Goal: Task Accomplishment & Management: Use online tool/utility

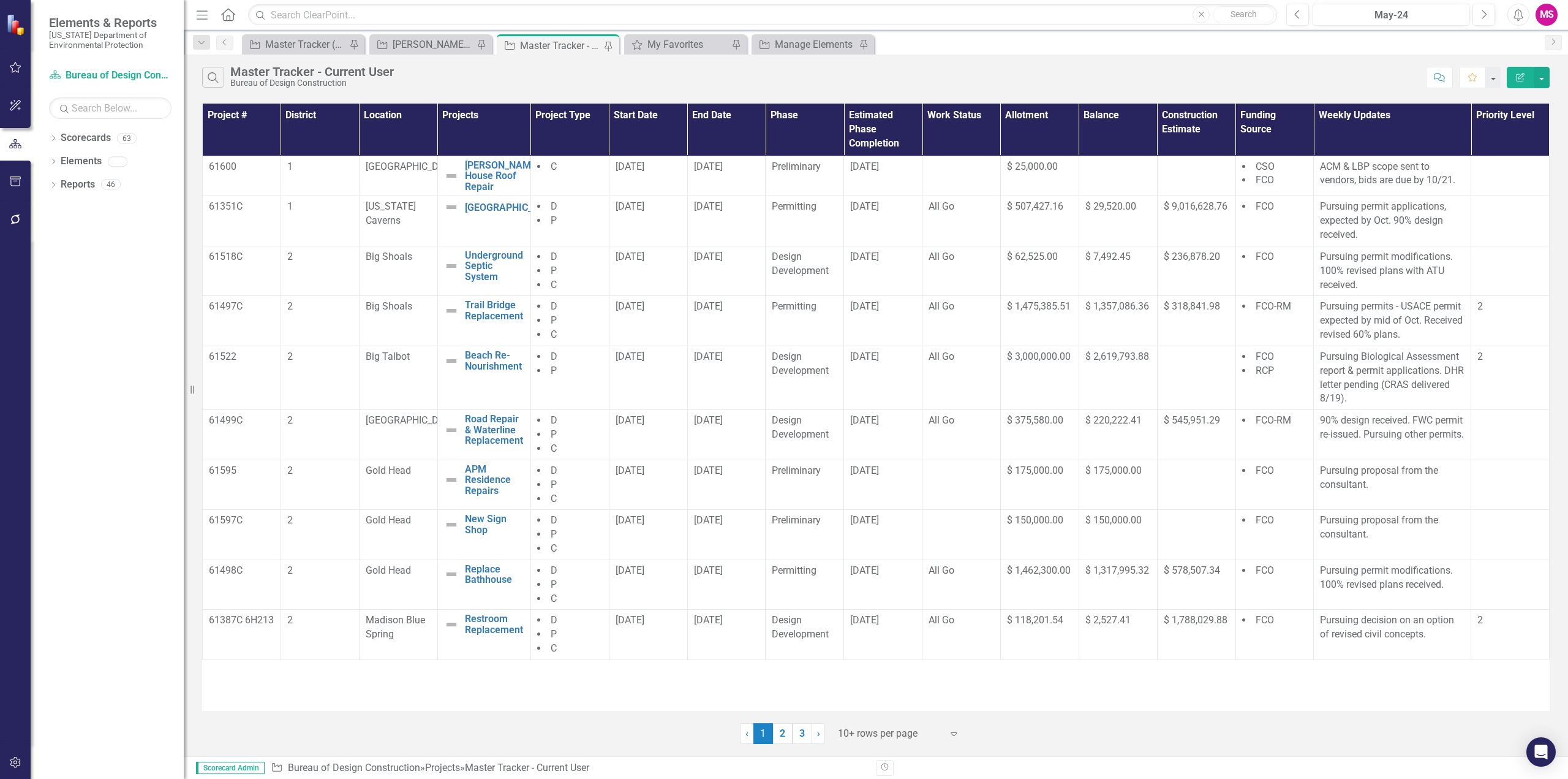
click at [198, 14] on icon "Menu" at bounding box center [202, 15] width 16 height 13
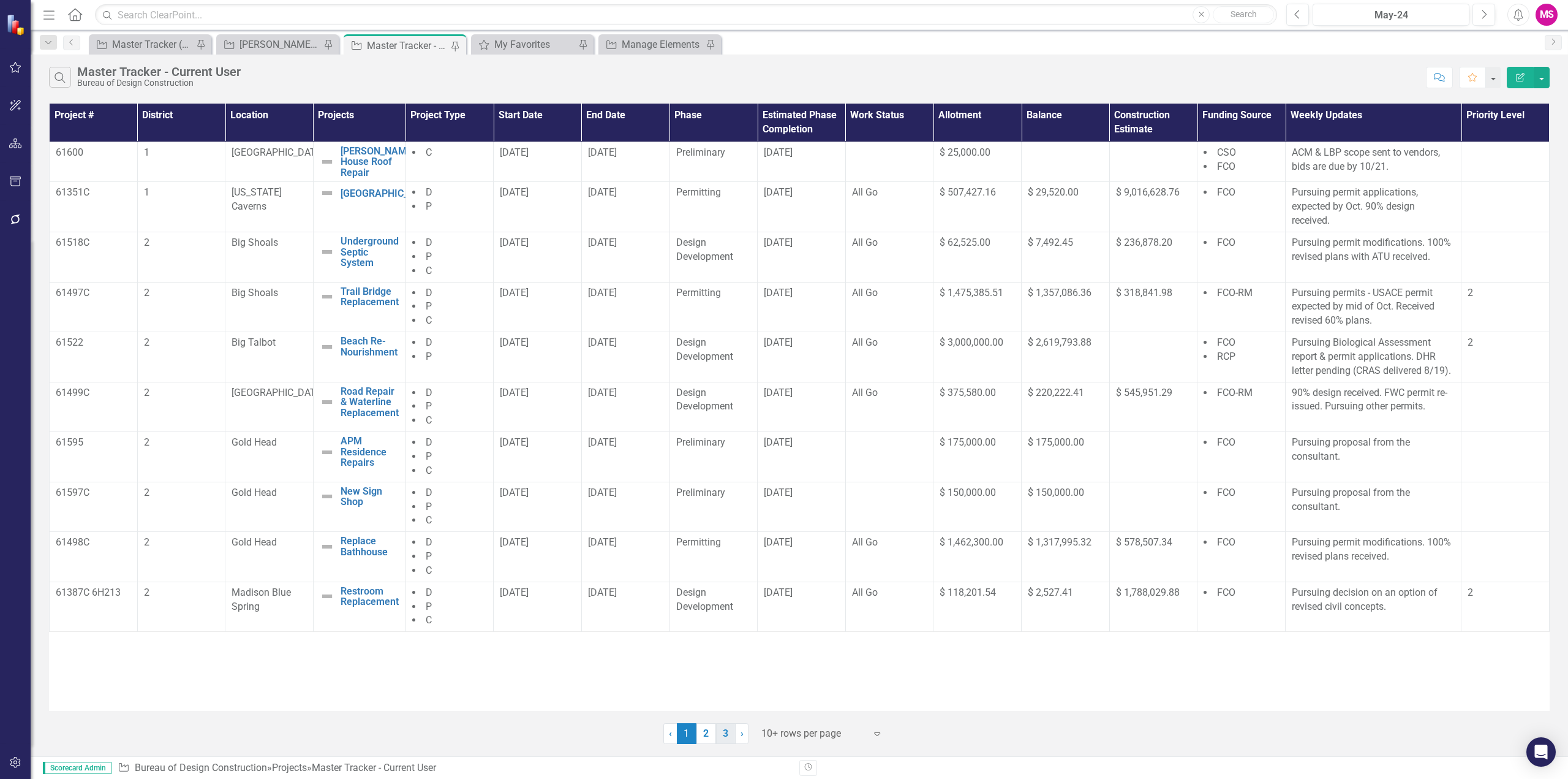
click at [725, 733] on link "3" at bounding box center [725, 734] width 19 height 21
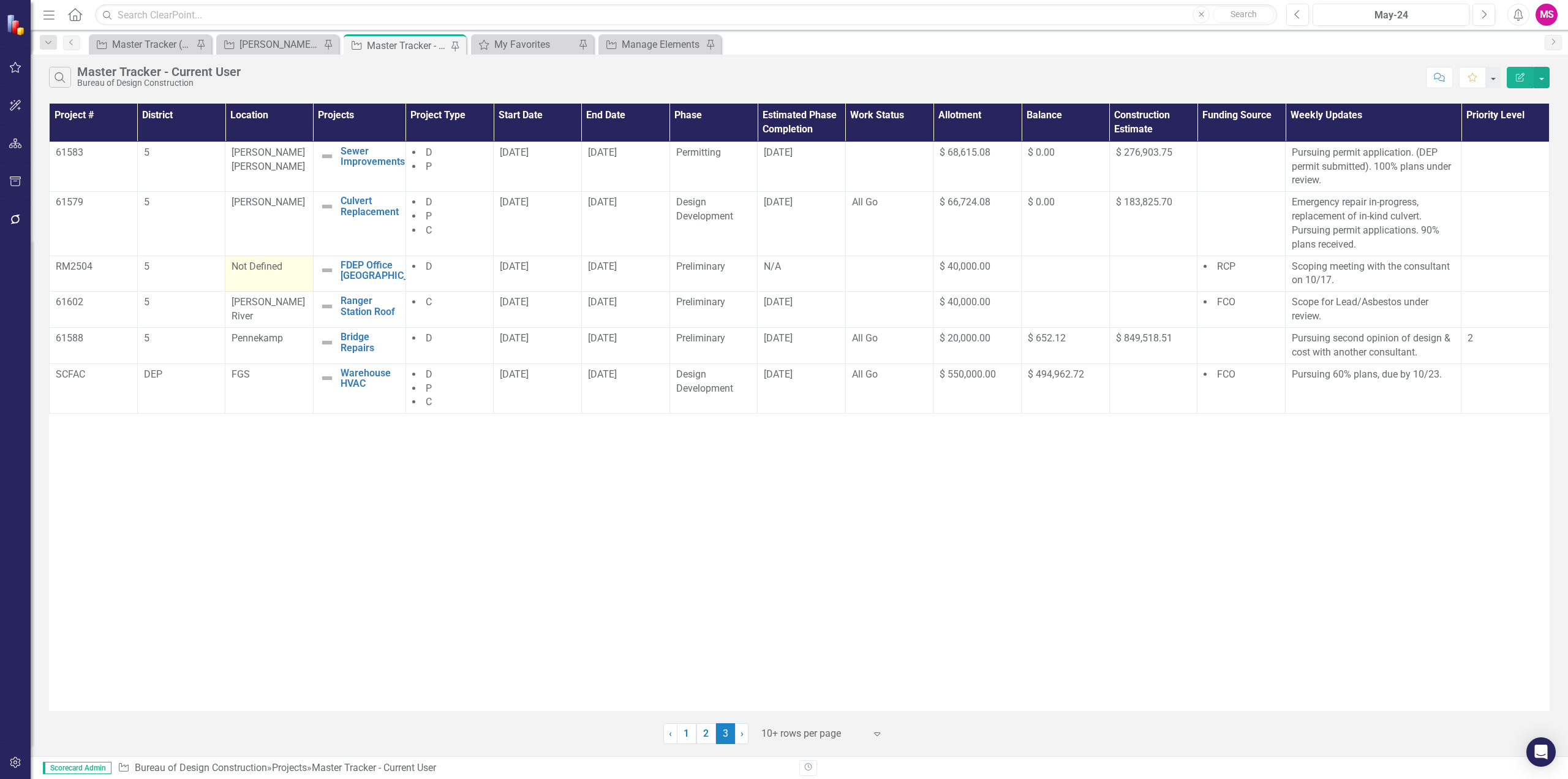
click at [277, 266] on span "Not Defined" at bounding box center [256, 266] width 51 height 11
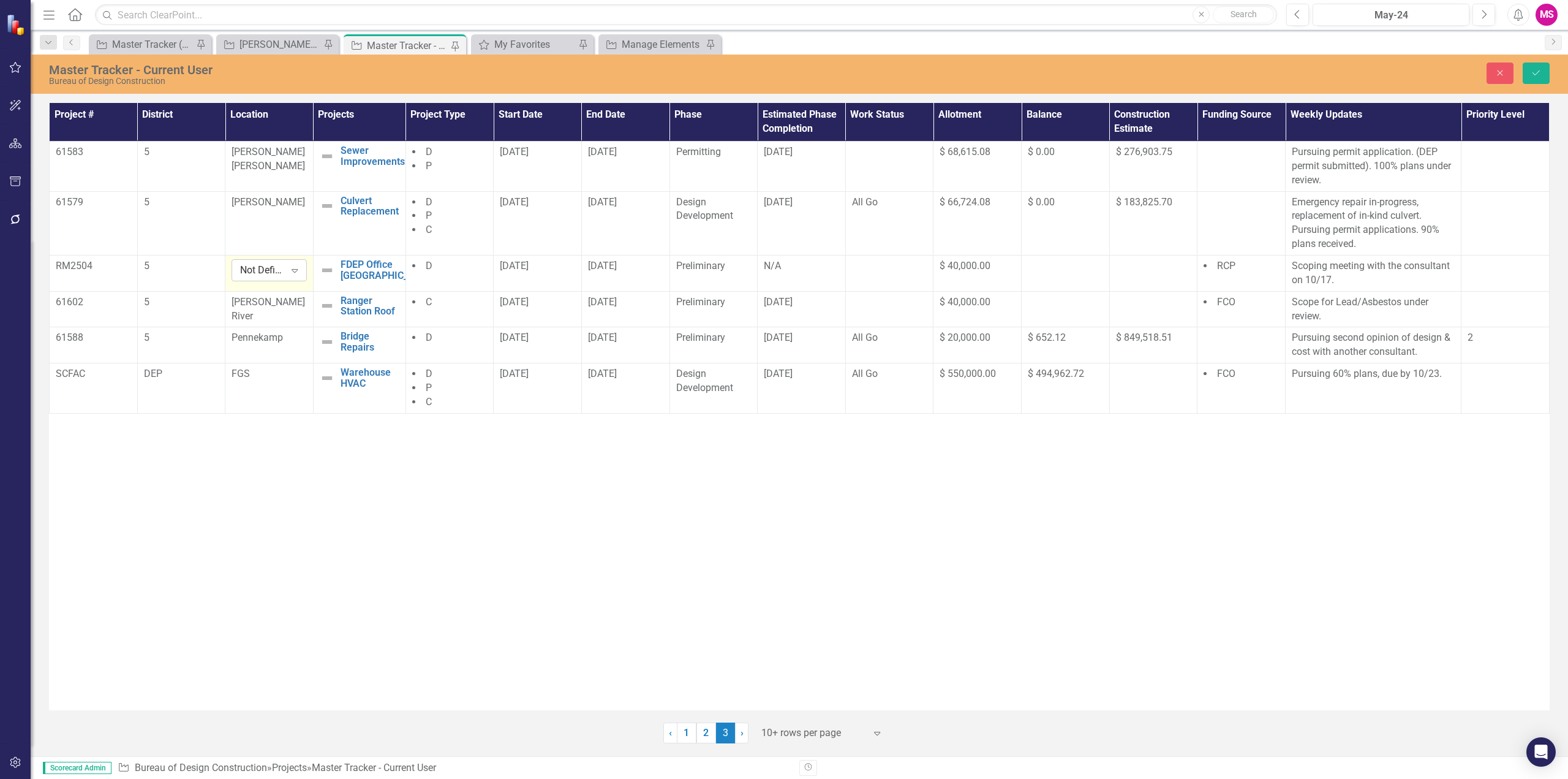
click at [297, 269] on icon at bounding box center [295, 270] width 6 height 4
type input "m"
click at [1502, 72] on icon "Close" at bounding box center [1500, 73] width 11 height 9
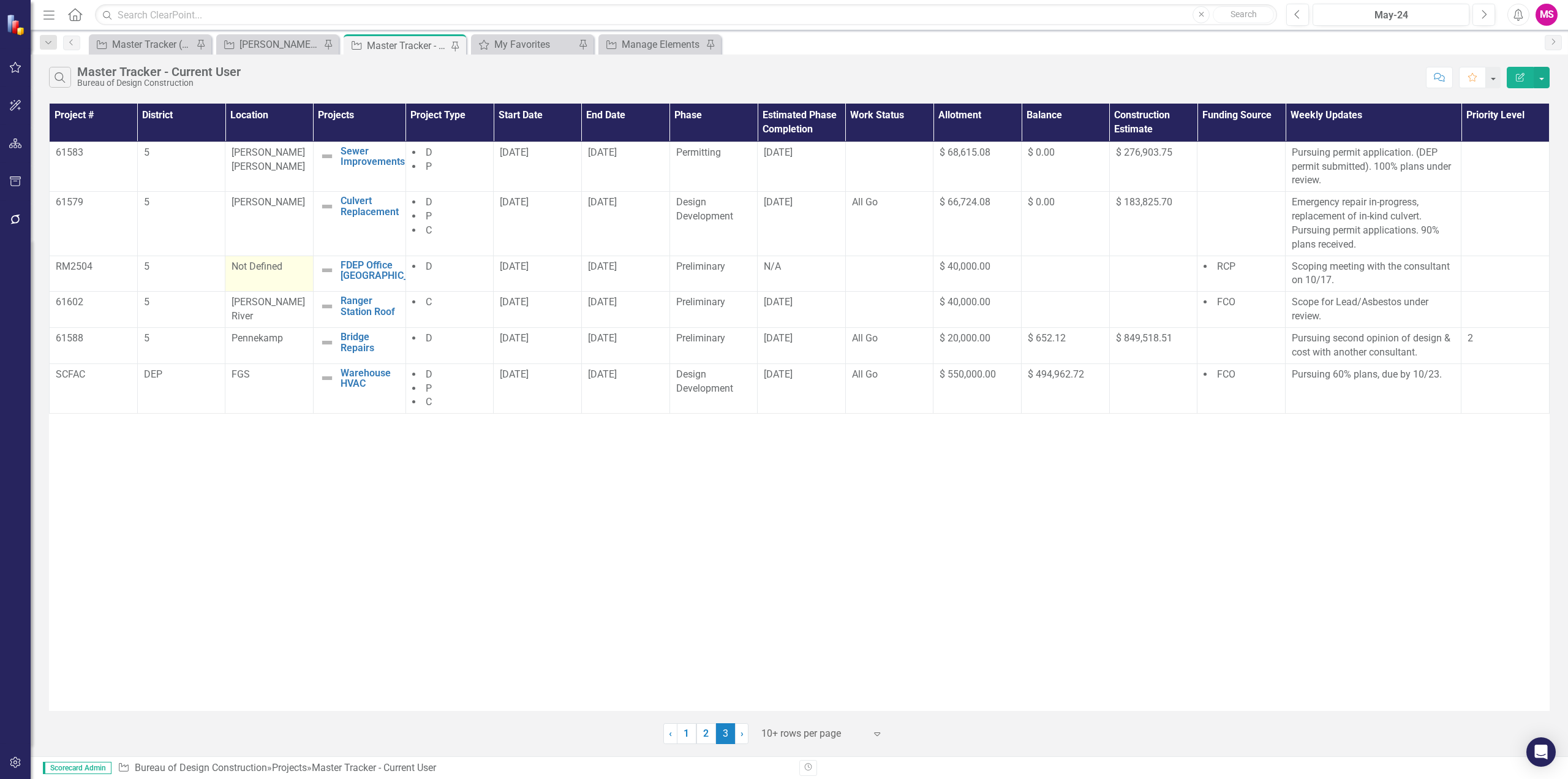
click at [1249, 510] on div "Project # District Location Projects Project Type Start Date End Date Phase Est…" at bounding box center [799, 407] width 1500 height 608
click at [683, 730] on link "1" at bounding box center [687, 734] width 19 height 21
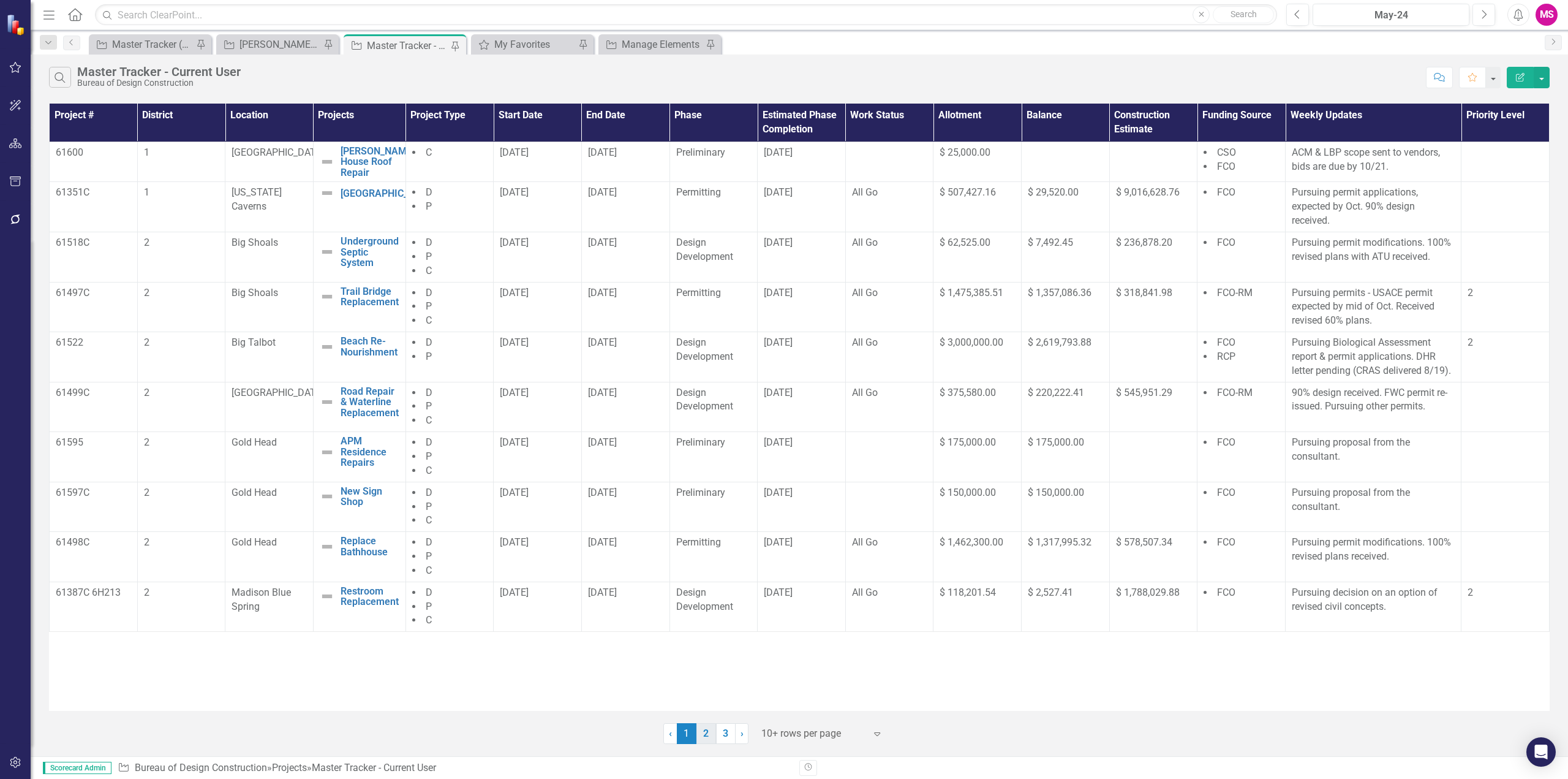
click at [708, 735] on link "2" at bounding box center [706, 734] width 19 height 21
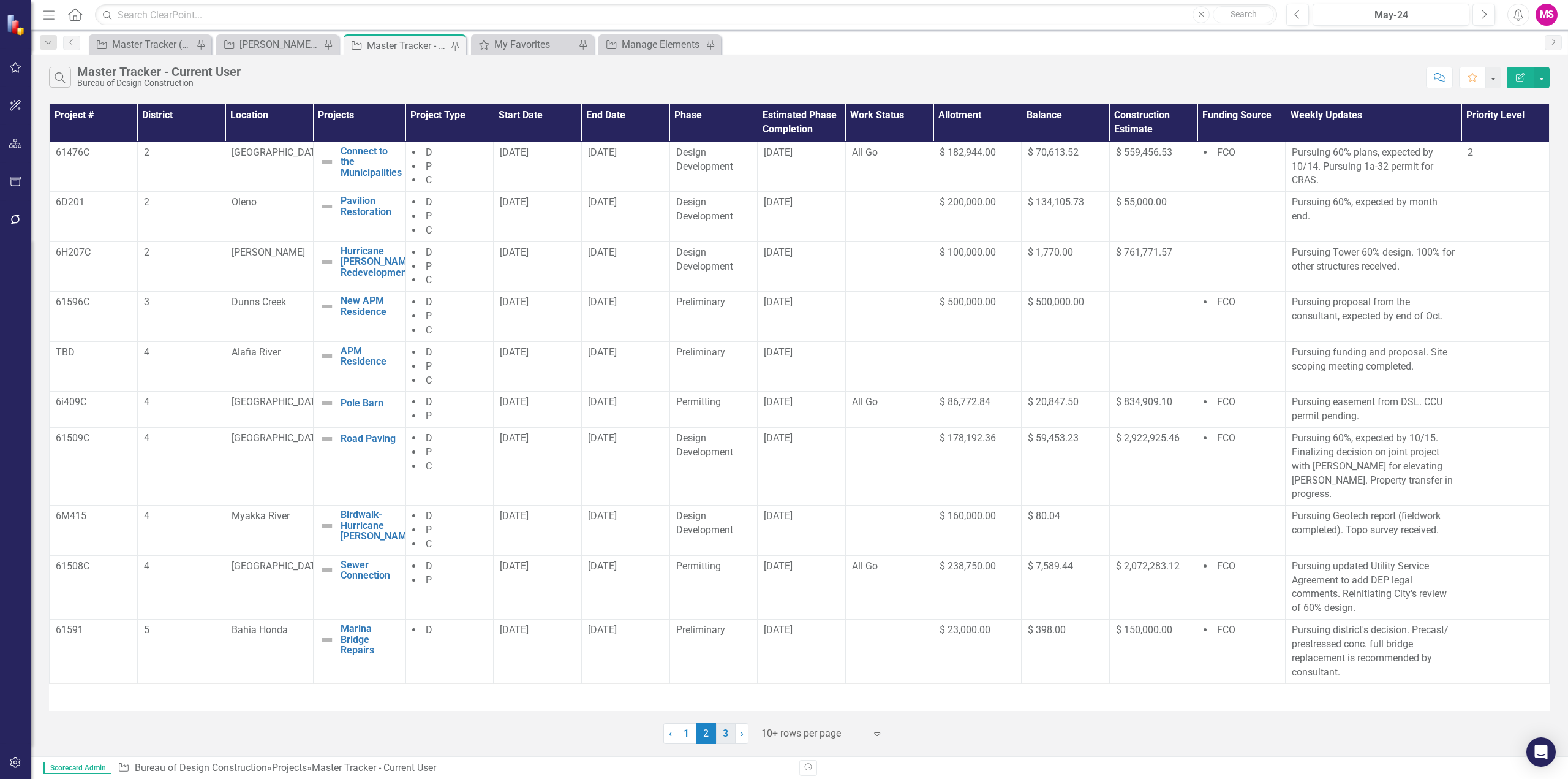
click at [725, 734] on link "3" at bounding box center [725, 734] width 19 height 21
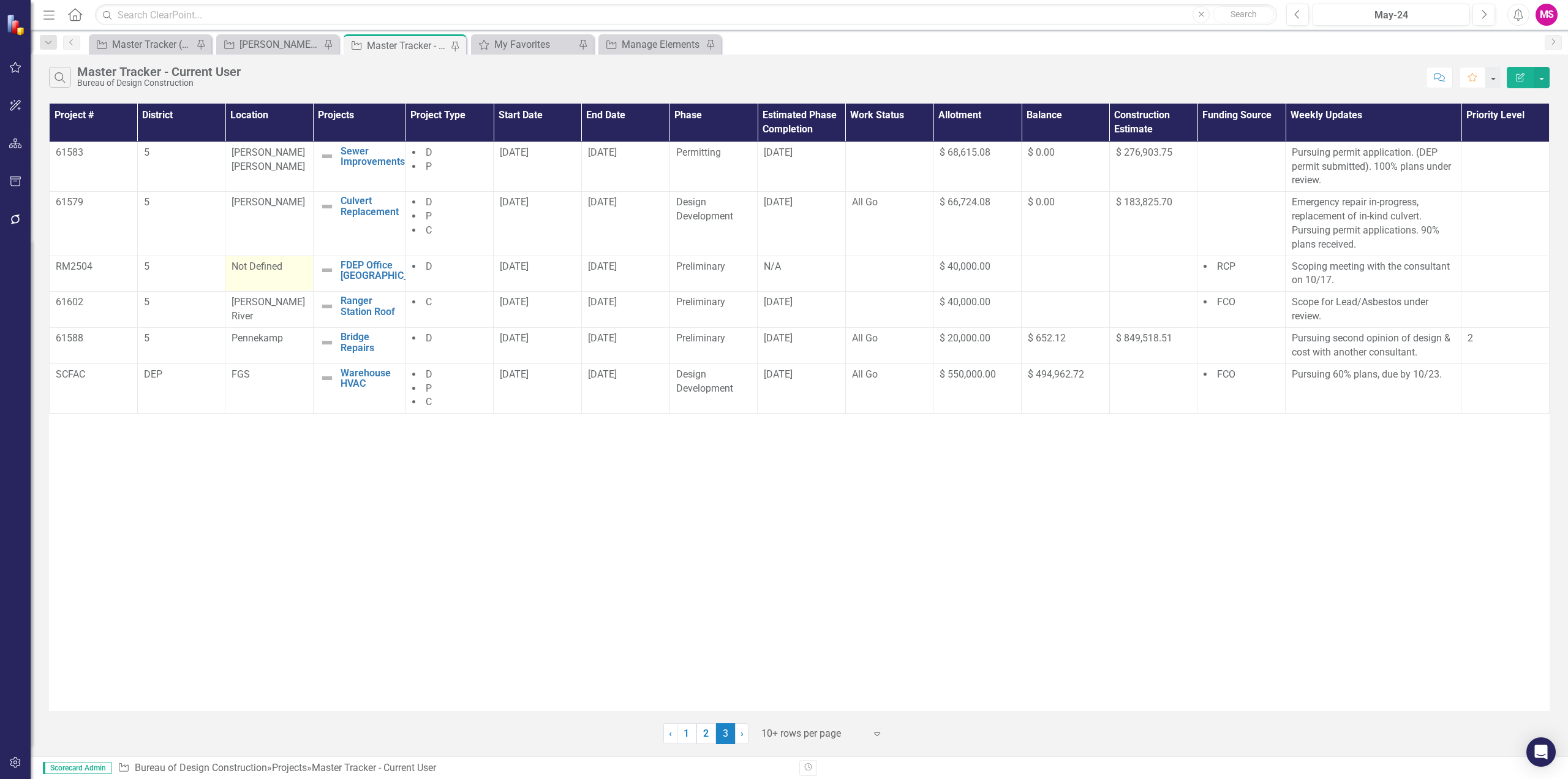
click at [257, 274] on td "Not Defined" at bounding box center [269, 273] width 88 height 36
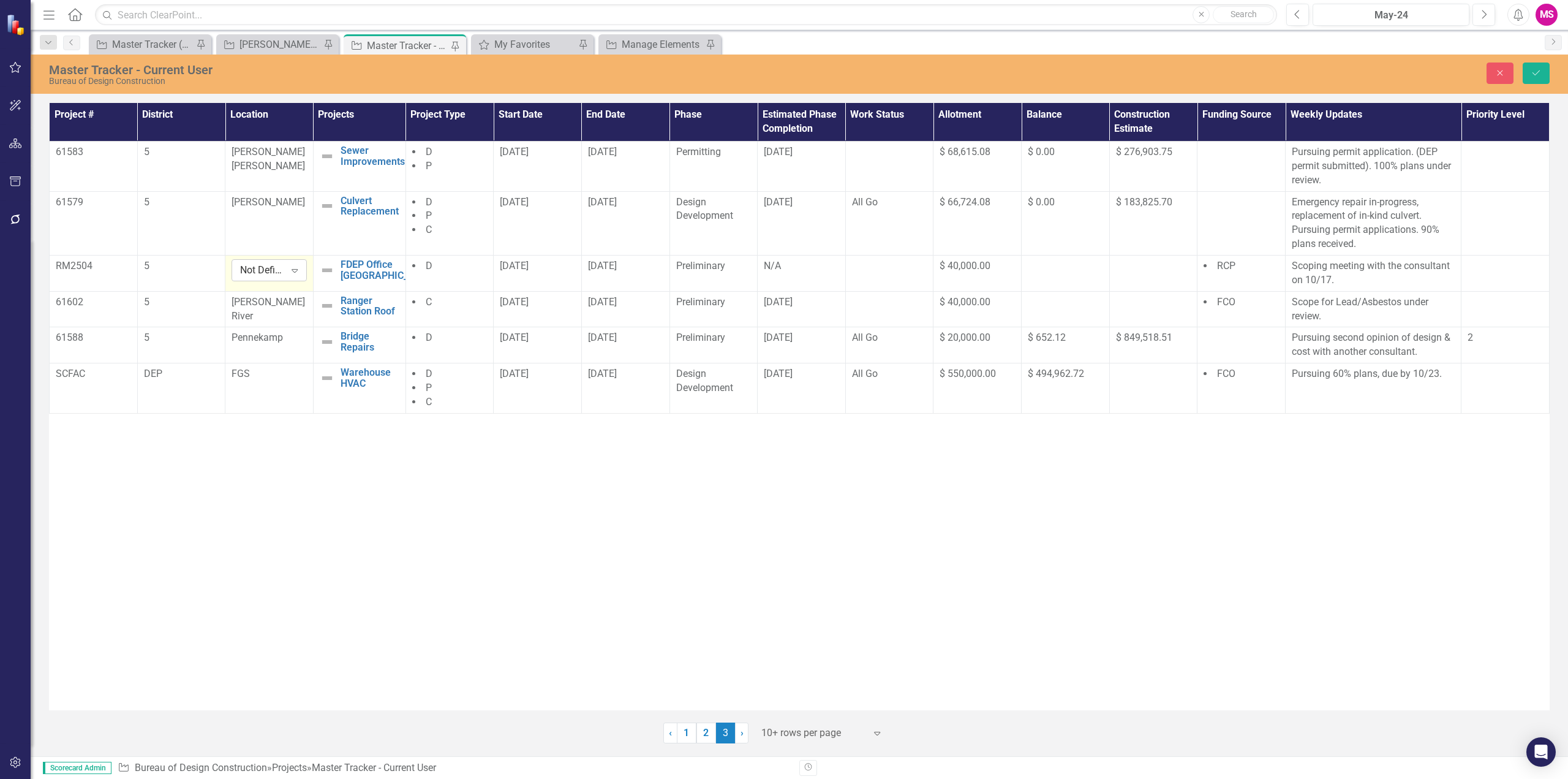
click at [279, 274] on div "Not Defined" at bounding box center [262, 270] width 44 height 14
type input "q"
type input "o"
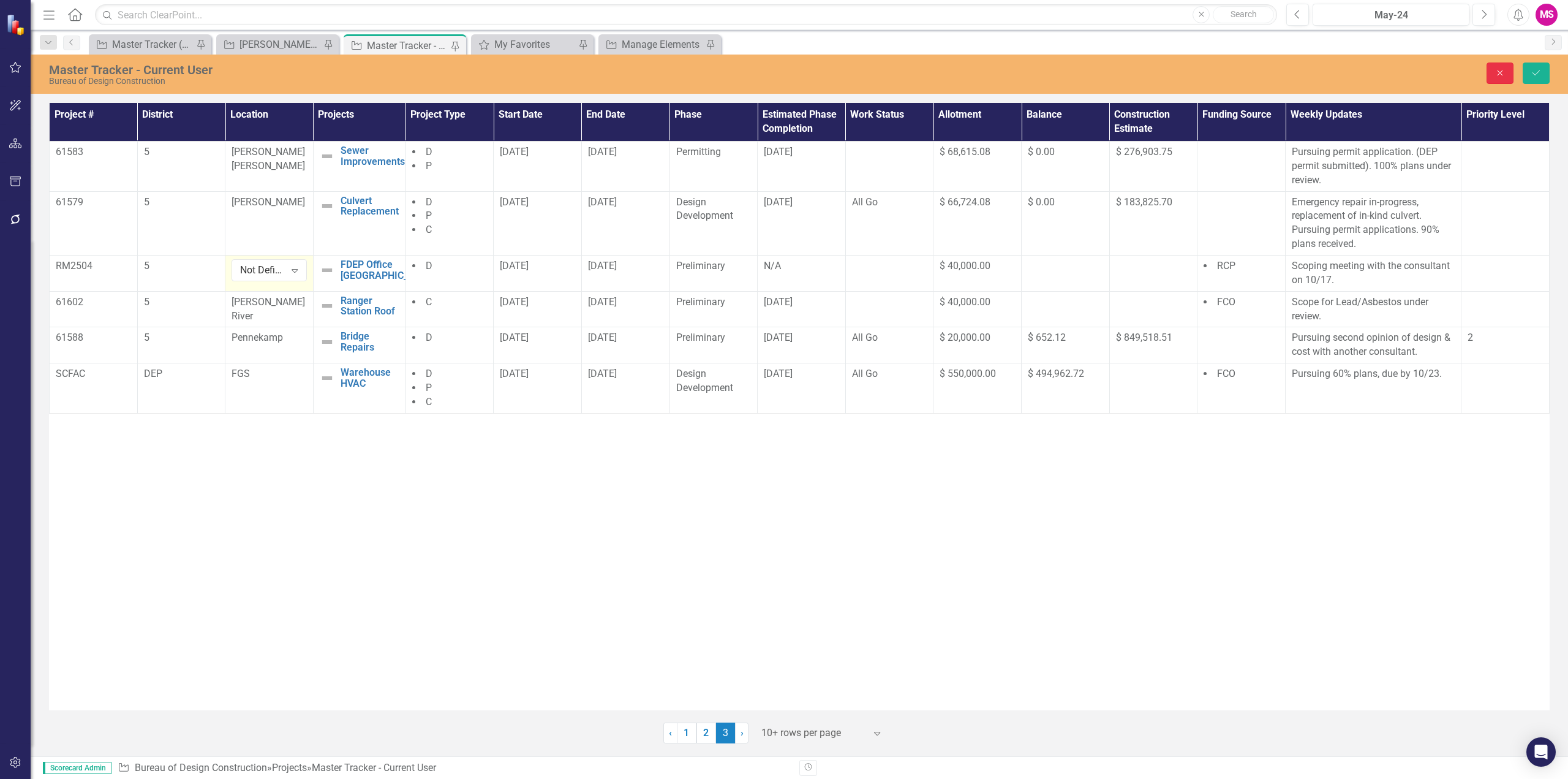
click at [1500, 70] on icon "Close" at bounding box center [1500, 73] width 11 height 9
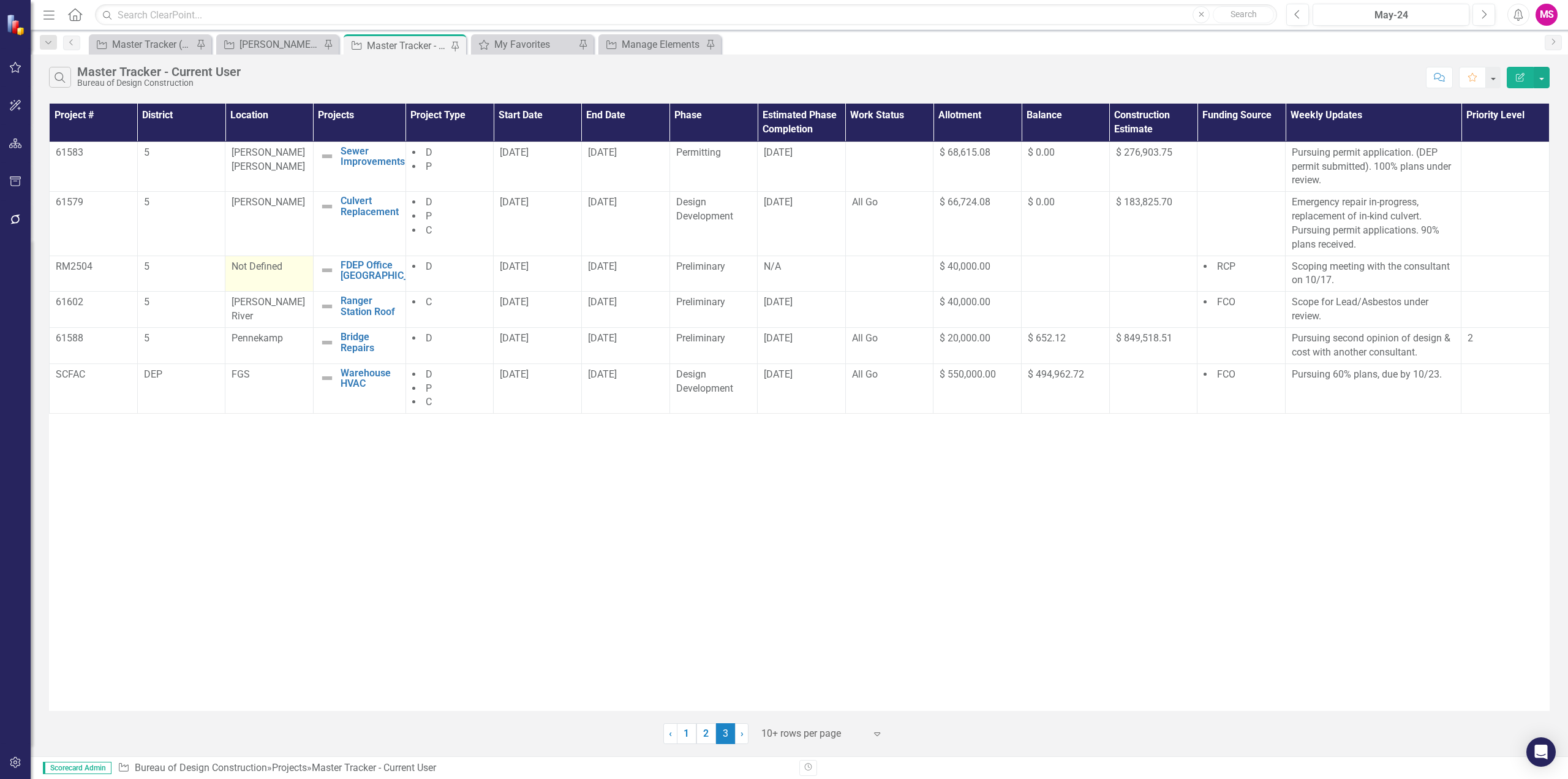
click at [708, 505] on div "Project # District Location Projects Project Type Start Date End Date Phase Est…" at bounding box center [799, 407] width 1500 height 608
